Goal: Check status: Check status

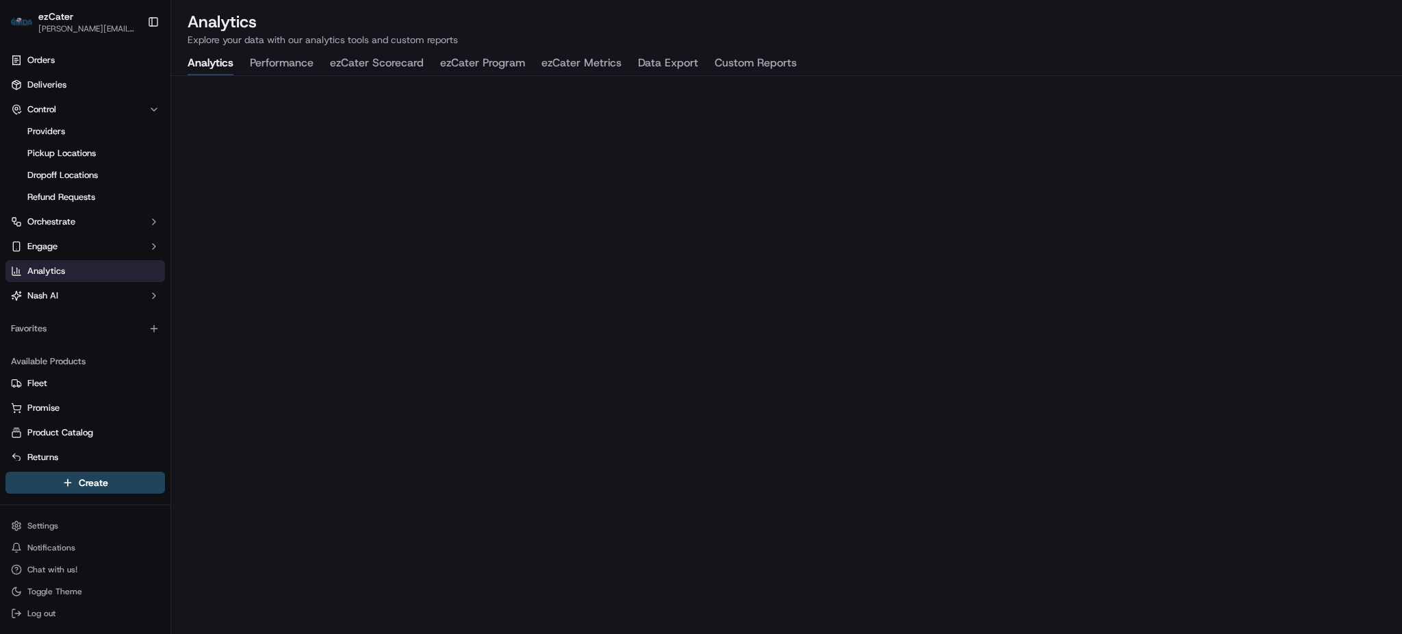
click at [578, 69] on button "ezCater Metrics" at bounding box center [581, 63] width 80 height 23
click at [66, 88] on span "Deliveries" at bounding box center [46, 85] width 39 height 12
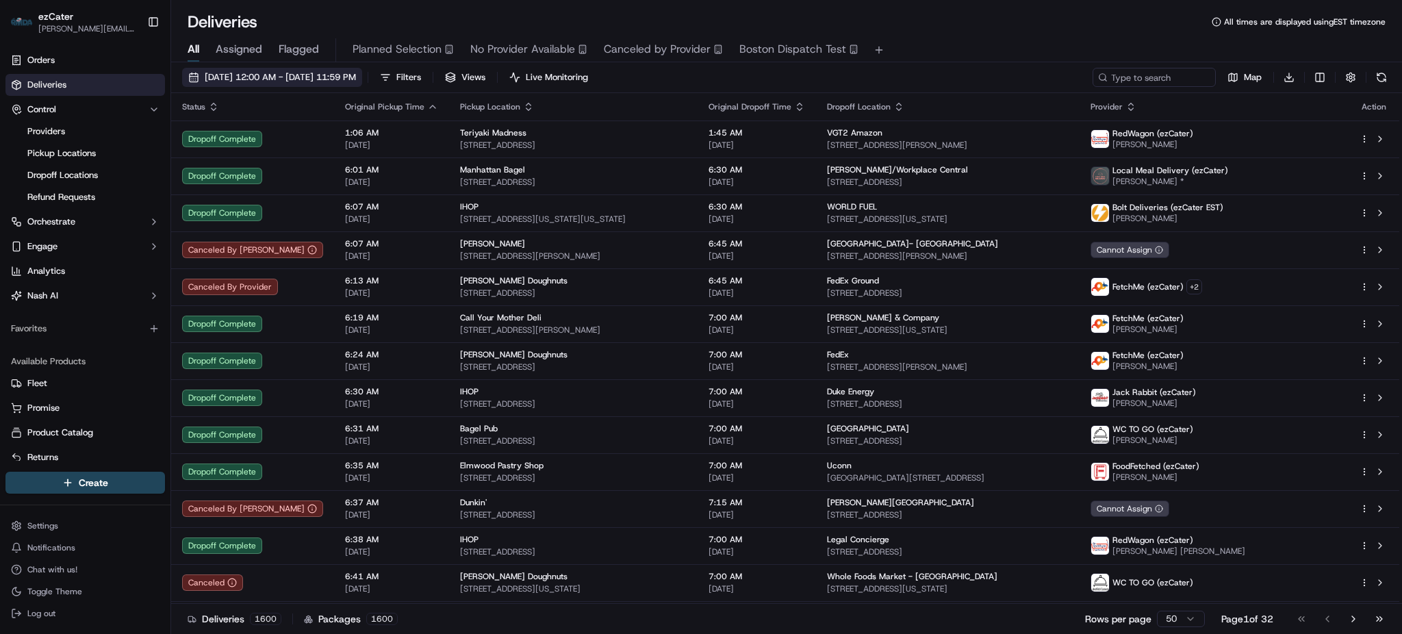
click at [356, 76] on span "09/17/2025 12:00 AM - 09/17/2025 11:59 PM" at bounding box center [280, 77] width 151 height 12
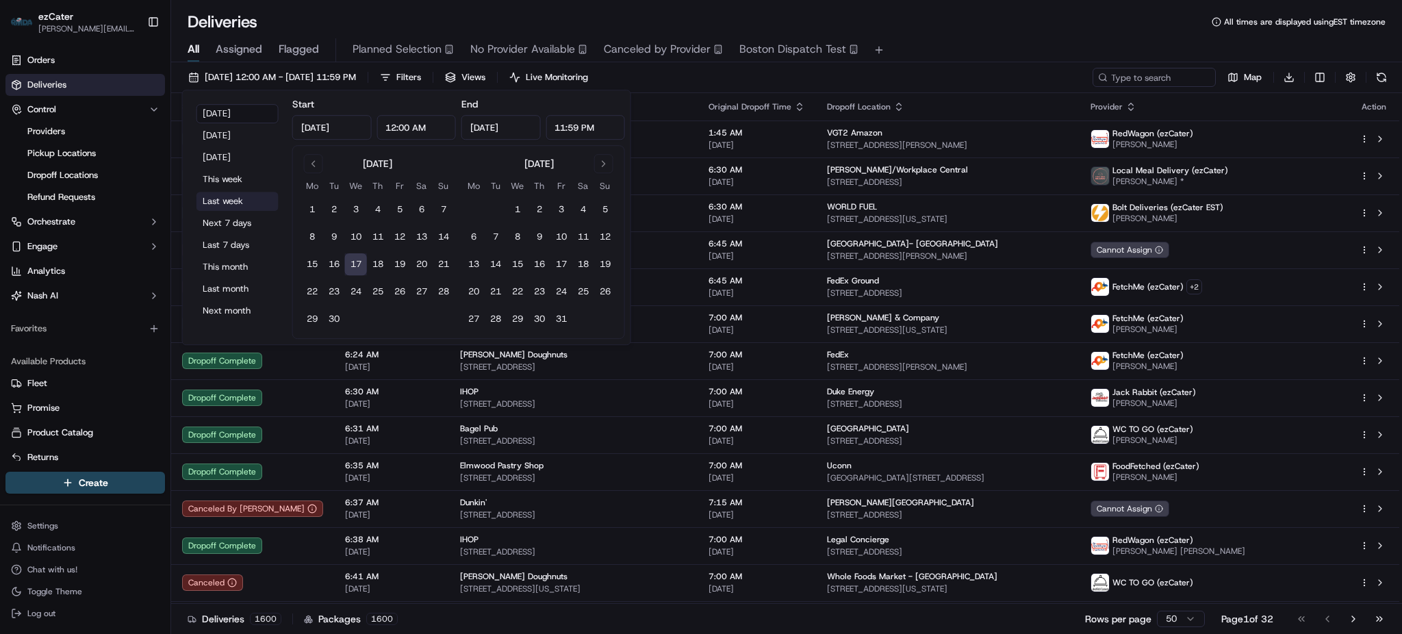
click at [235, 203] on button "Last week" at bounding box center [237, 201] width 82 height 19
type input "Sep 8, 2025"
type input "Sep 14, 2025"
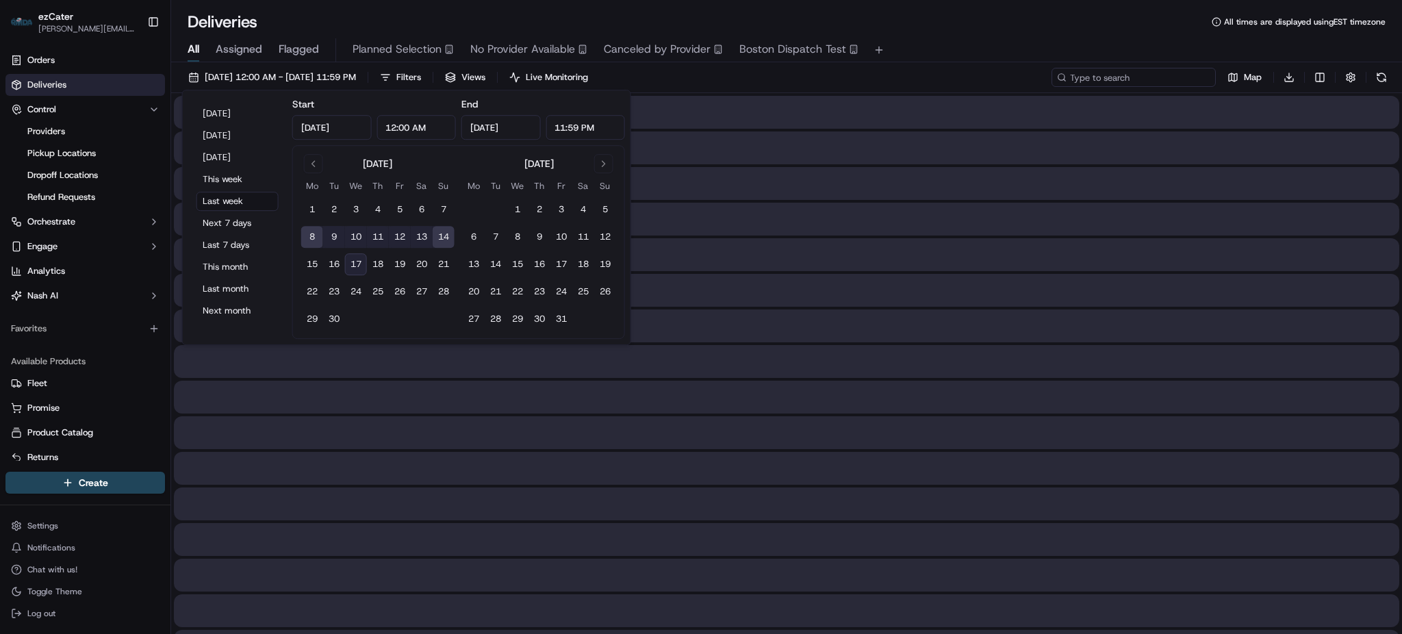
click at [1136, 77] on input at bounding box center [1133, 77] width 164 height 19
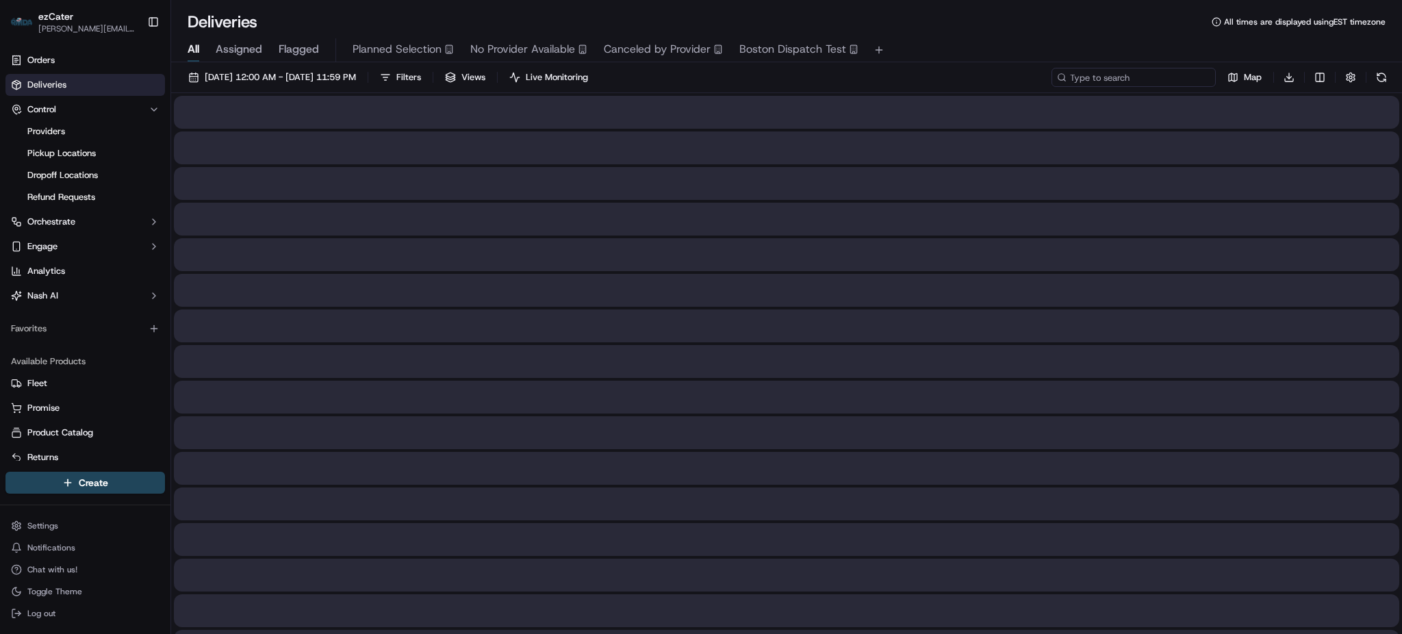
paste input "8W9GPZ"
type input "8W9GPZ"
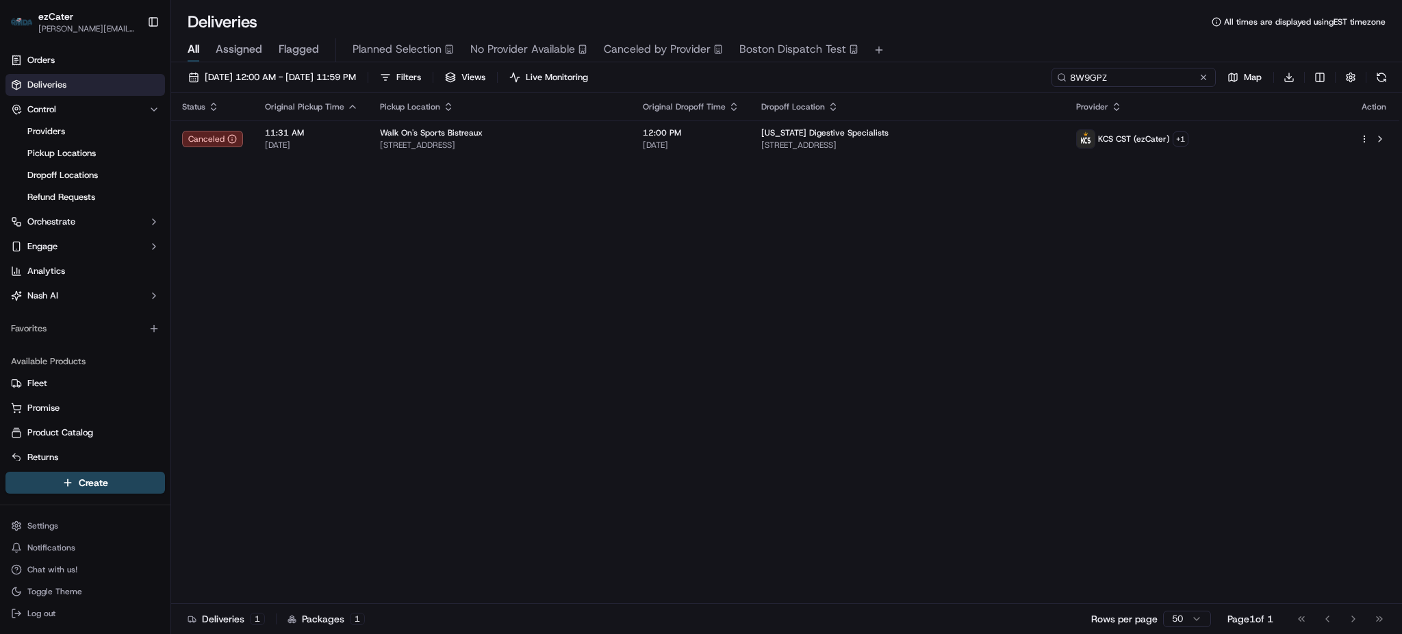
click at [1123, 75] on input "8W9GPZ" at bounding box center [1133, 77] width 164 height 19
click at [1153, 77] on input "8W9GPZ" at bounding box center [1133, 77] width 164 height 19
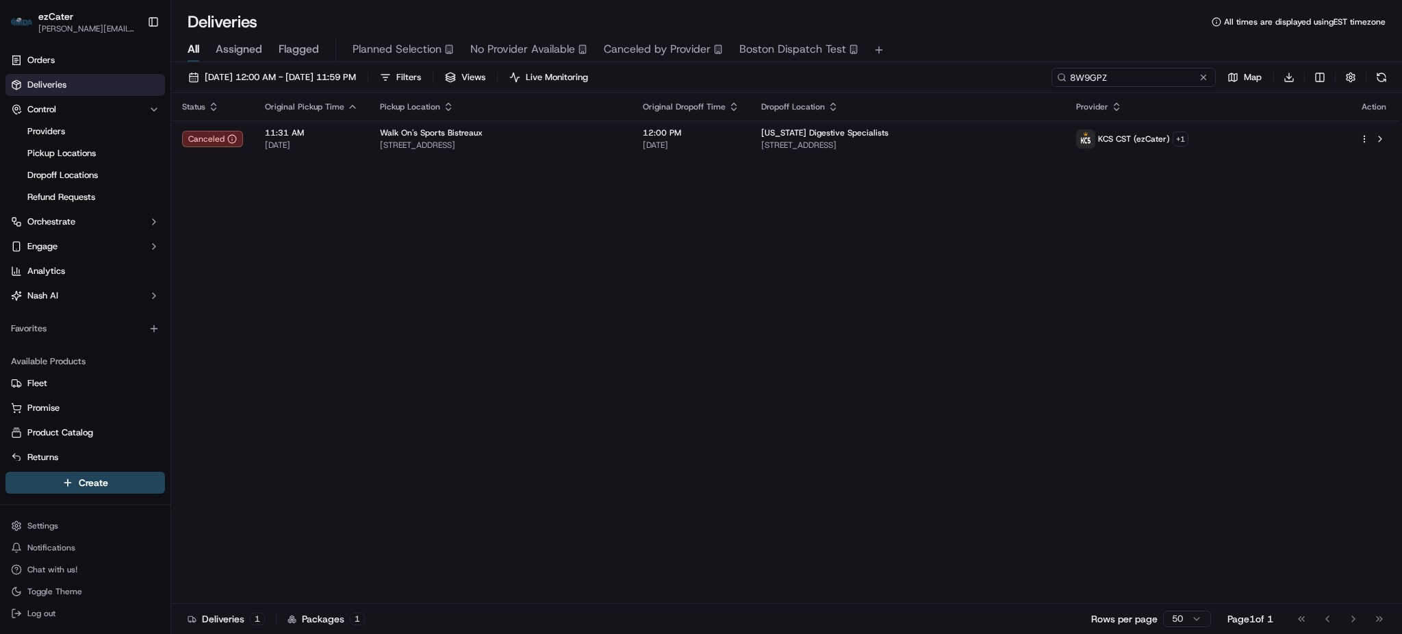
click at [1153, 77] on input "8W9GPZ" at bounding box center [1133, 77] width 164 height 19
click at [264, 80] on span "09/08/2025 12:00 AM - 09/14/2025 11:59 PM" at bounding box center [280, 77] width 151 height 12
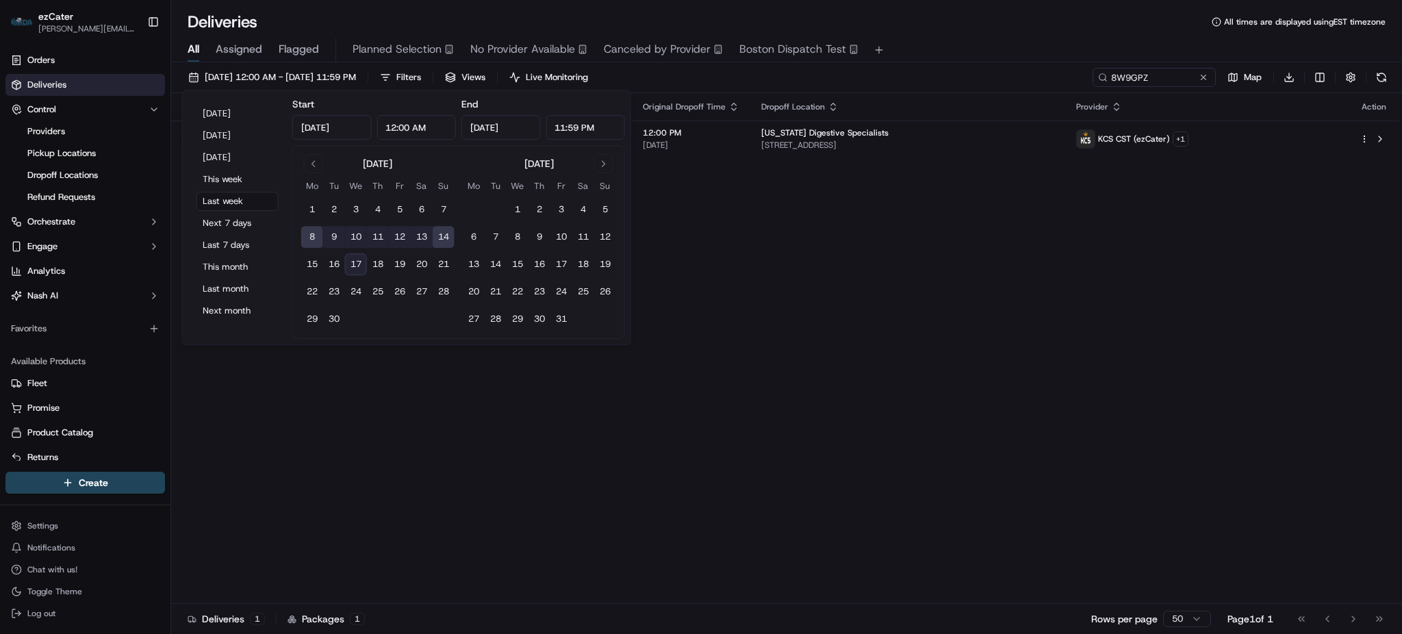
click at [943, 271] on div "Status Original Pickup Time Pickup Location Original Dropoff Time Dropoff Locat…" at bounding box center [785, 348] width 1228 height 511
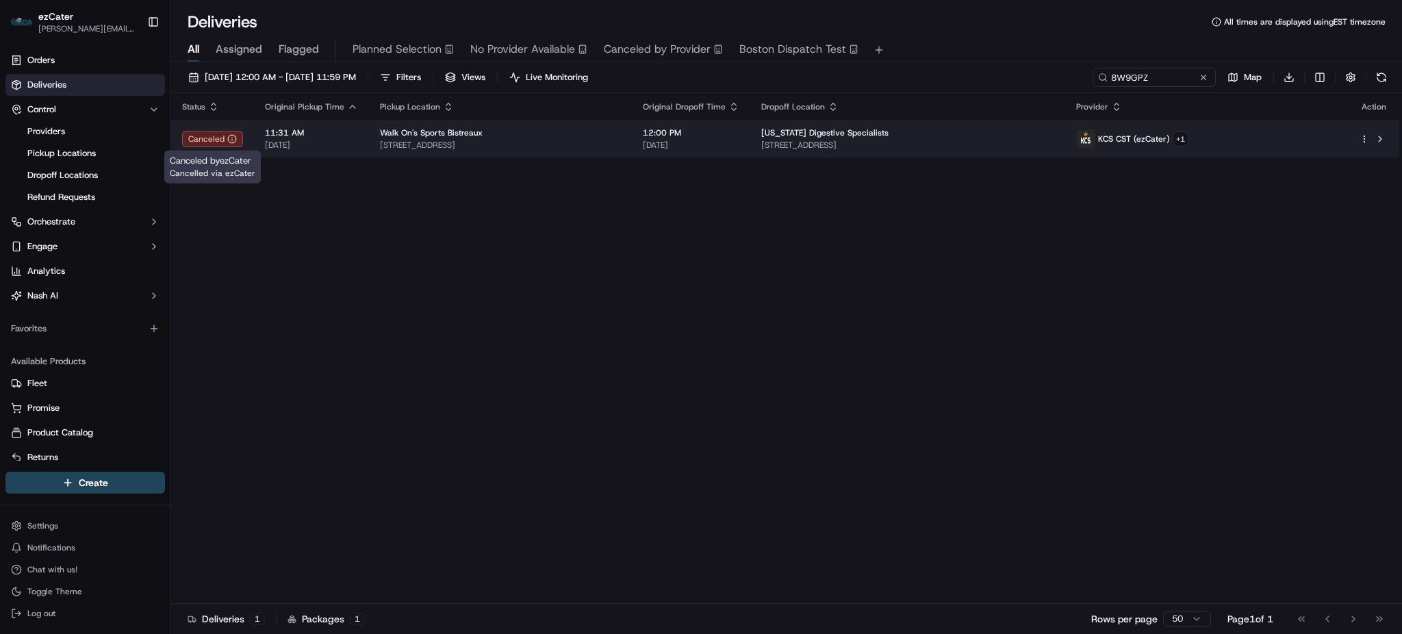
click at [228, 136] on circle at bounding box center [232, 139] width 8 height 8
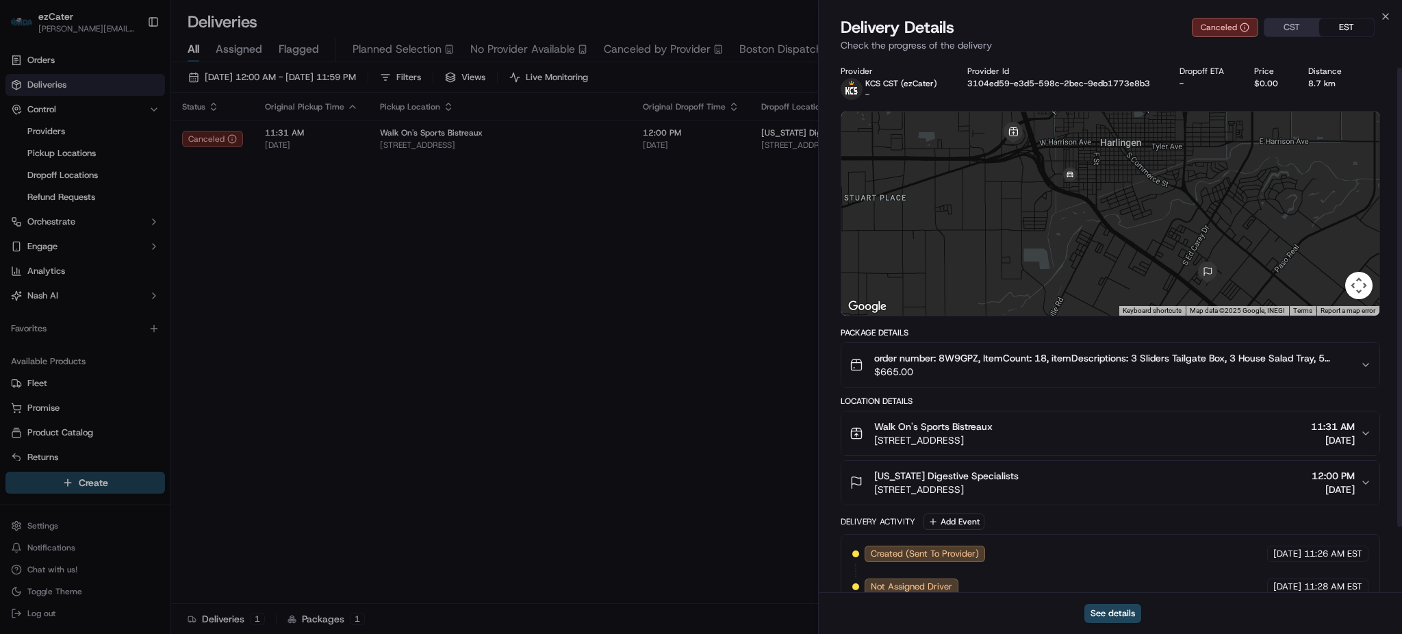
scroll to position [88, 0]
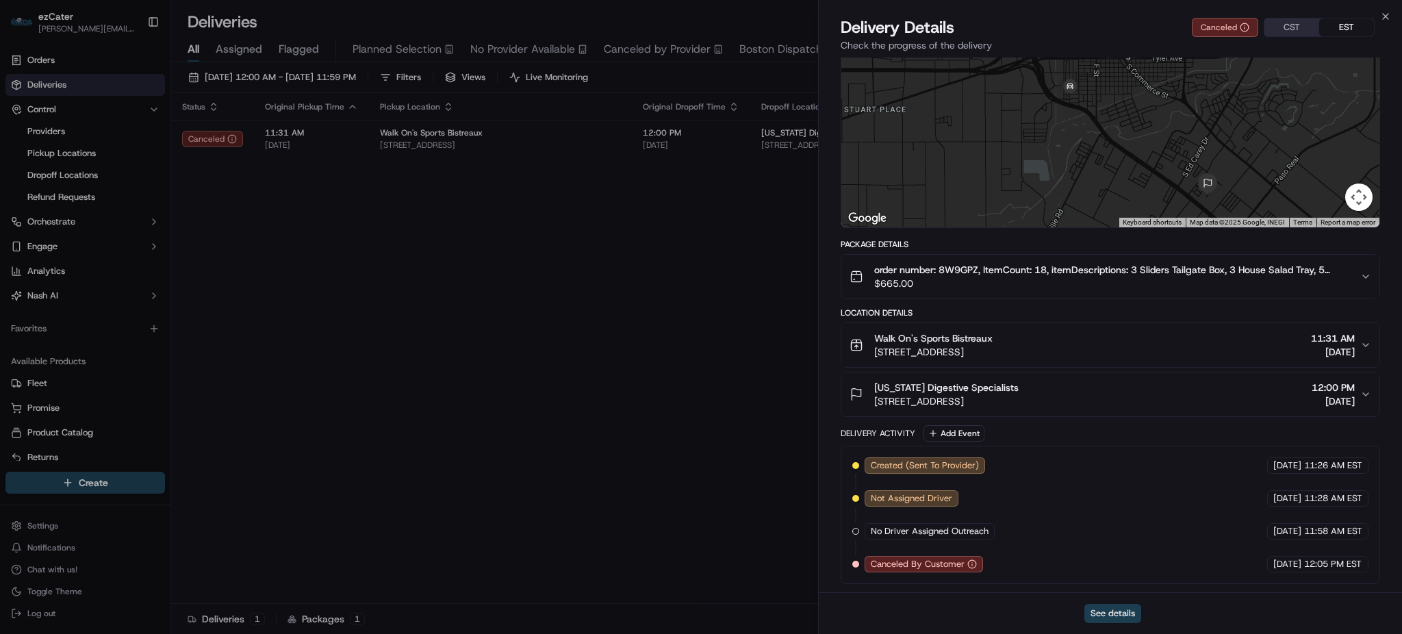
click at [1104, 619] on button "See details" at bounding box center [1112, 613] width 57 height 19
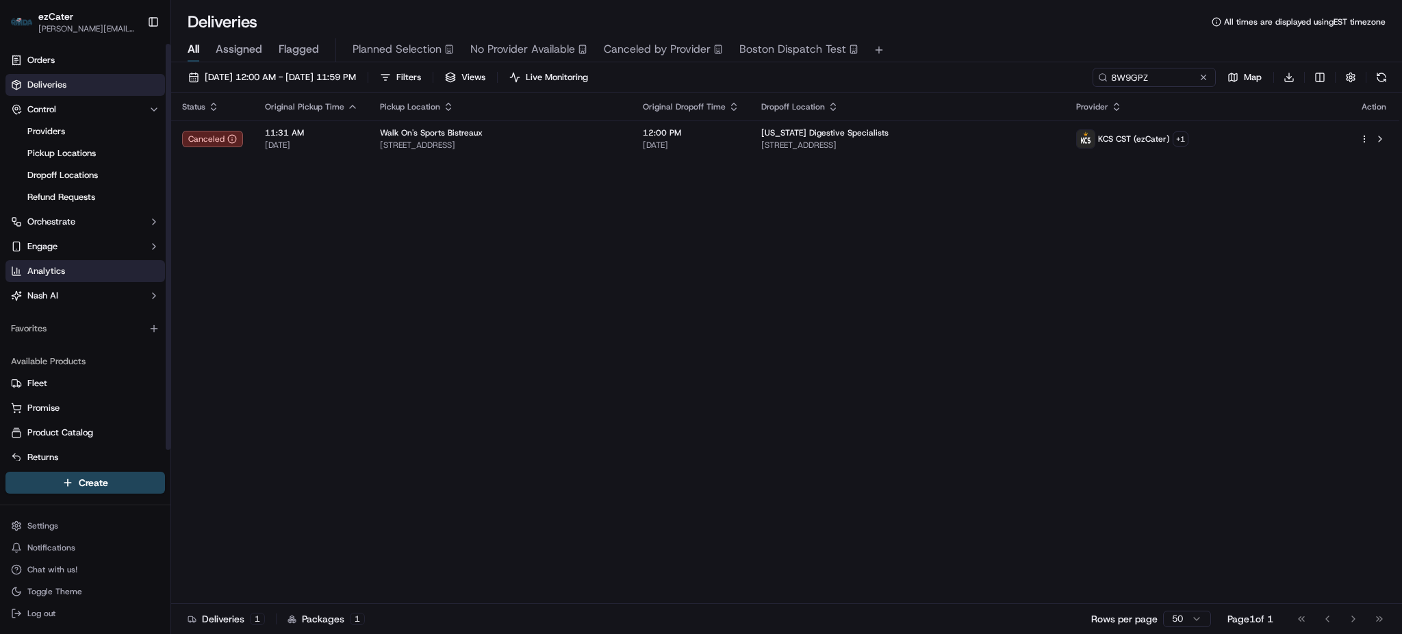
click at [49, 269] on span "Analytics" at bounding box center [46, 271] width 38 height 12
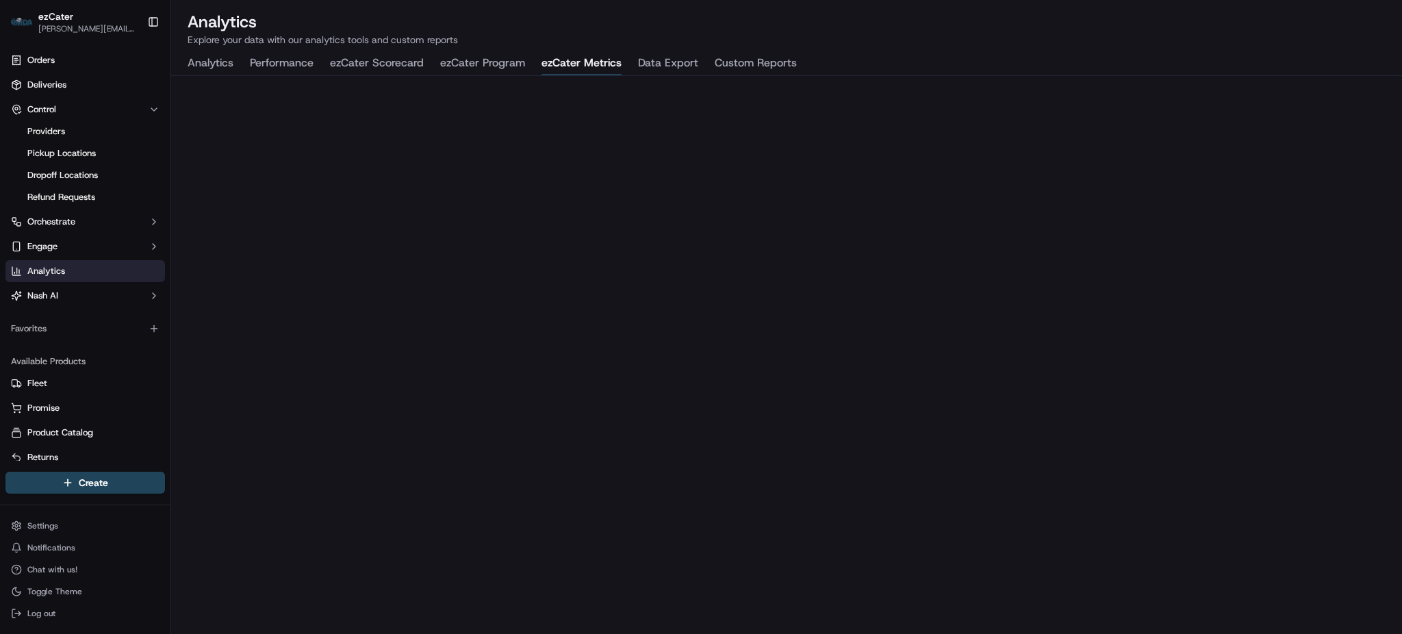
click at [596, 67] on button "ezCater Metrics" at bounding box center [581, 63] width 80 height 23
click at [902, 39] on p "Explore your data with our analytics tools and custom reports" at bounding box center [787, 40] width 1198 height 14
click at [479, 64] on button "ezCater Program" at bounding box center [482, 63] width 85 height 23
click at [577, 62] on button "ezCater Metrics" at bounding box center [581, 63] width 80 height 23
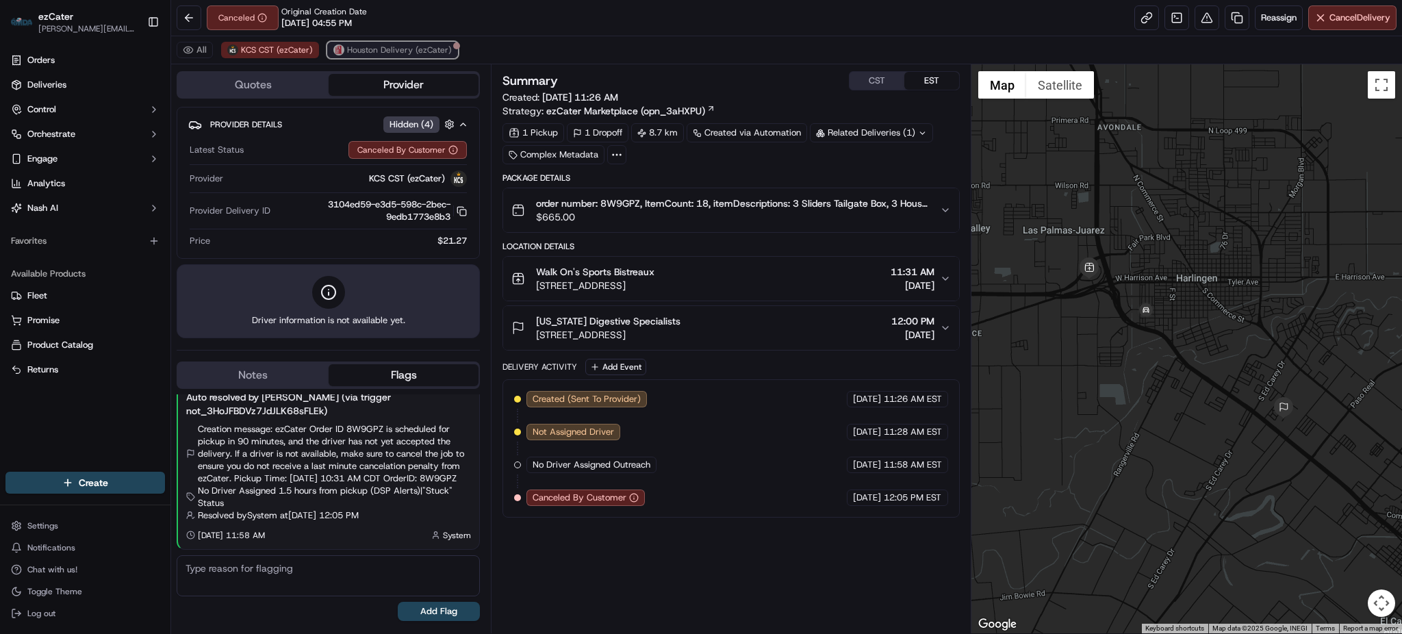
click at [414, 53] on span "Houston Delivery (ezCater)" at bounding box center [399, 49] width 105 height 11
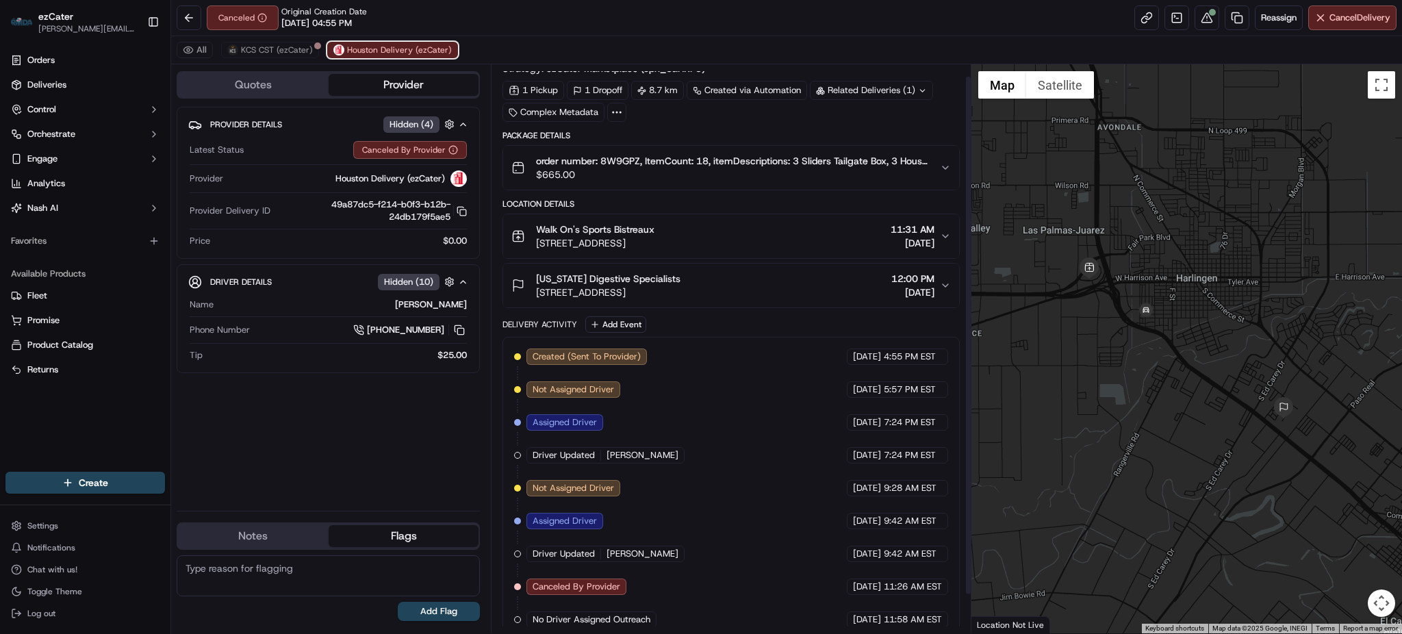
scroll to position [56, 0]
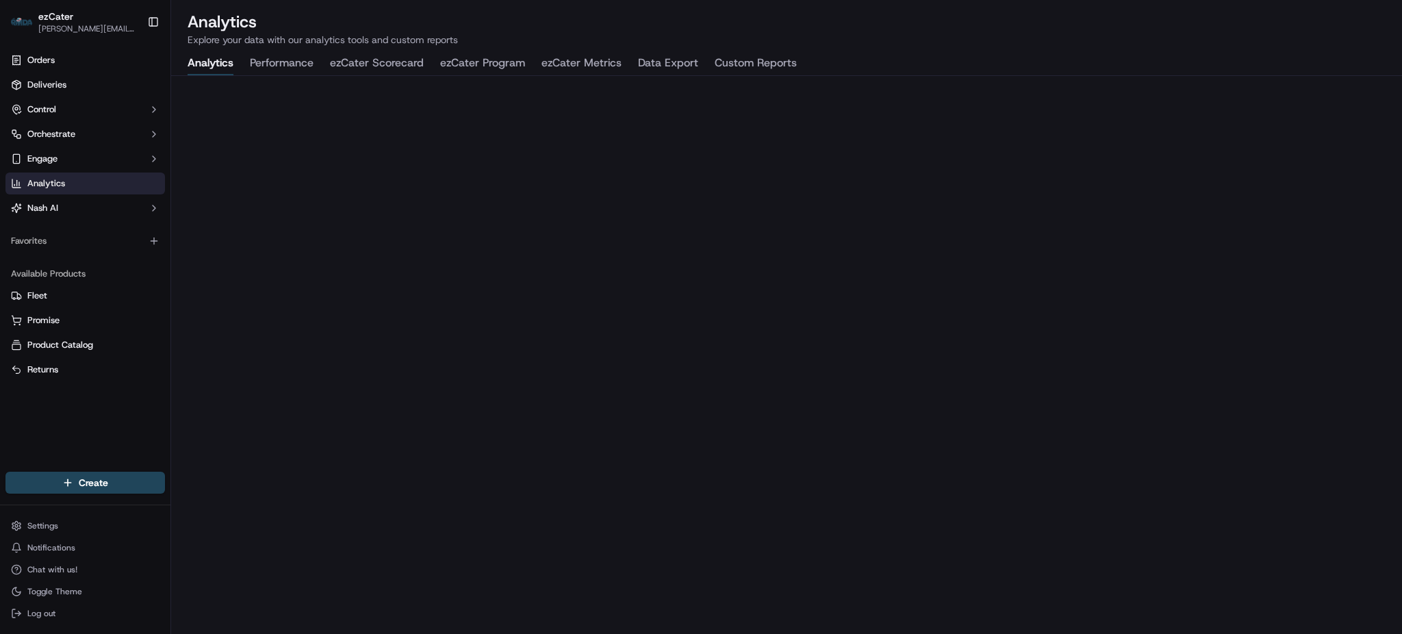
click at [490, 69] on button "ezCater Program" at bounding box center [482, 63] width 85 height 23
click at [170, 313] on div "Available Products Fleet Promise Product Catalog Returns" at bounding box center [85, 321] width 170 height 129
